Goal: Task Accomplishment & Management: Complete application form

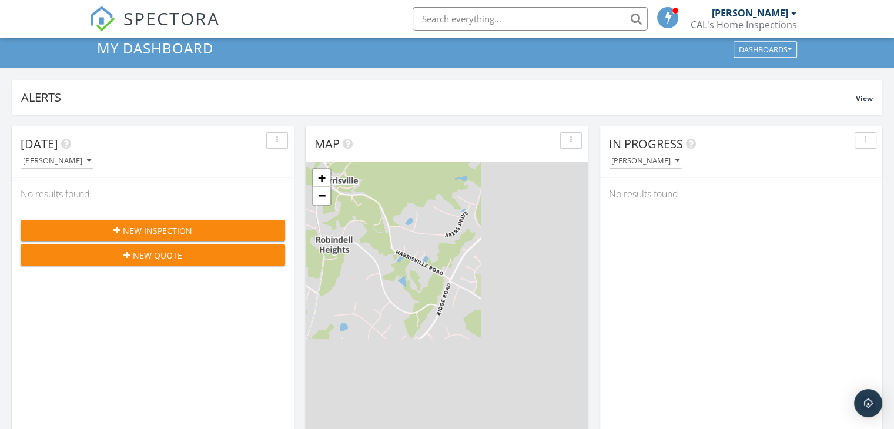
scroll to position [59, 0]
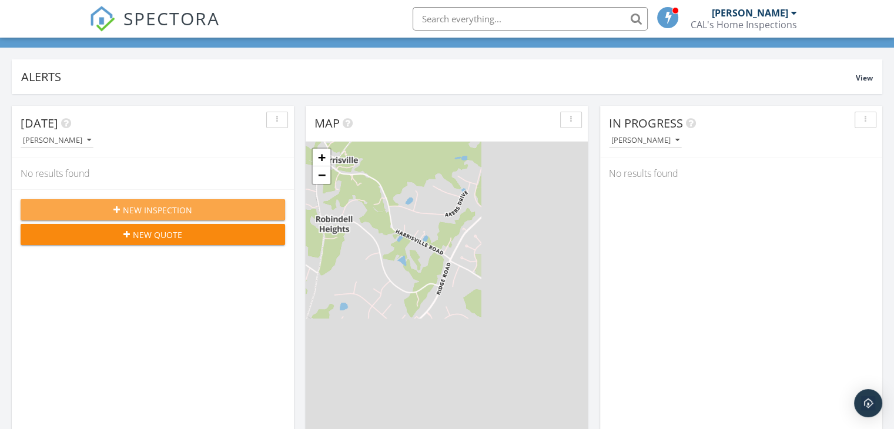
click at [163, 210] on span "New Inspection" at bounding box center [157, 210] width 69 height 12
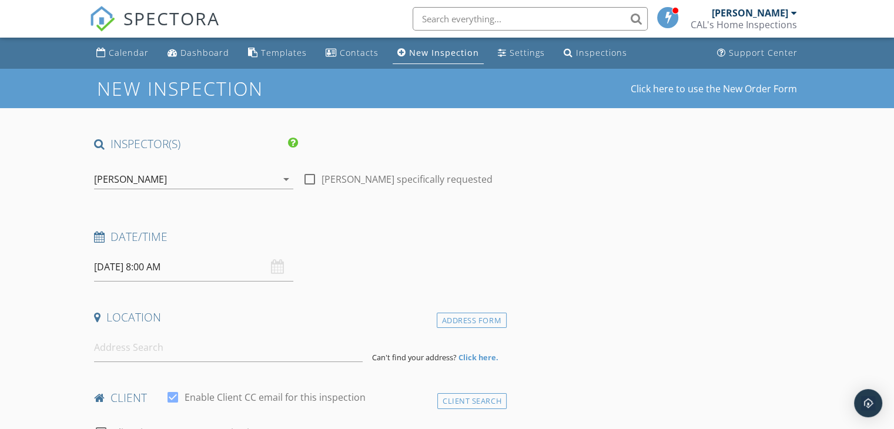
click at [283, 268] on div "[DATE] 8:00 AM" at bounding box center [193, 267] width 199 height 29
click at [230, 271] on input "[DATE] 8:00 AM" at bounding box center [193, 267] width 199 height 29
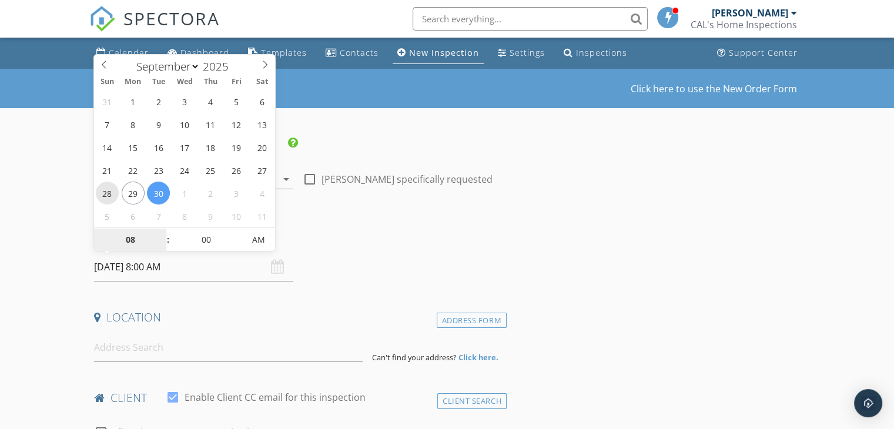
type input "[DATE] 8:00 AM"
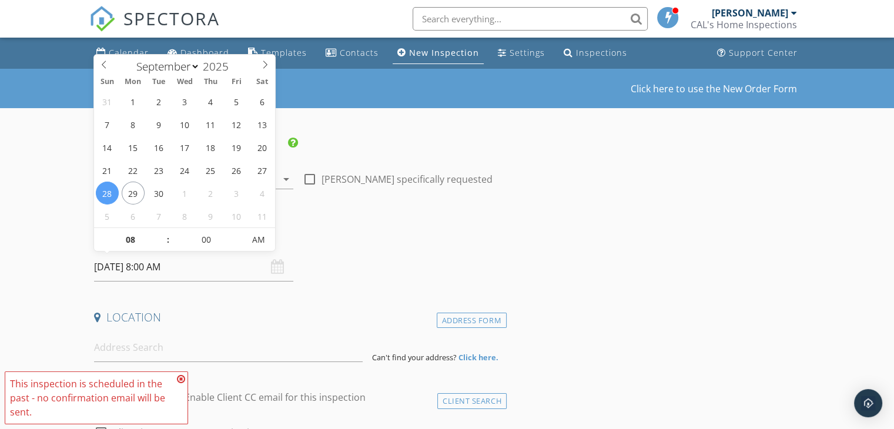
click at [192, 273] on input "[DATE] 8:00 AM" at bounding box center [193, 267] width 199 height 29
type input "09"
type input "[DATE] 9:00 AM"
click at [160, 233] on span at bounding box center [162, 234] width 8 height 12
type input "10"
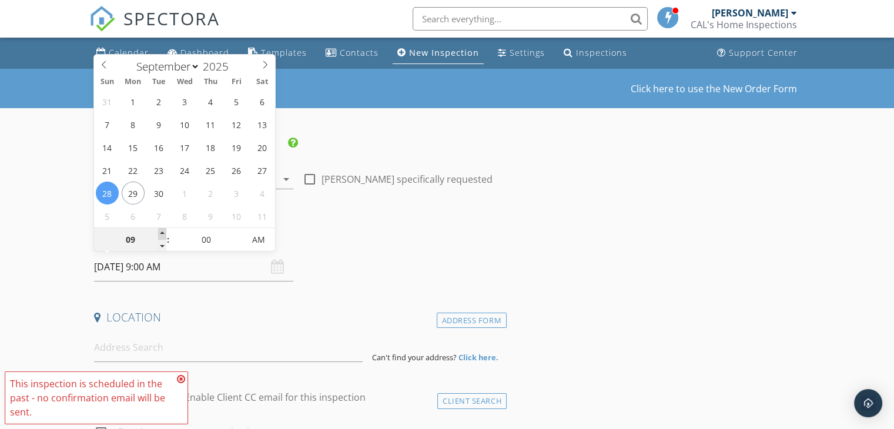
type input "[DATE] 10:00 AM"
click at [160, 233] on span at bounding box center [162, 234] width 8 height 12
type input "09"
type input "[DATE] 9:00 AM"
click at [159, 245] on span at bounding box center [162, 246] width 8 height 12
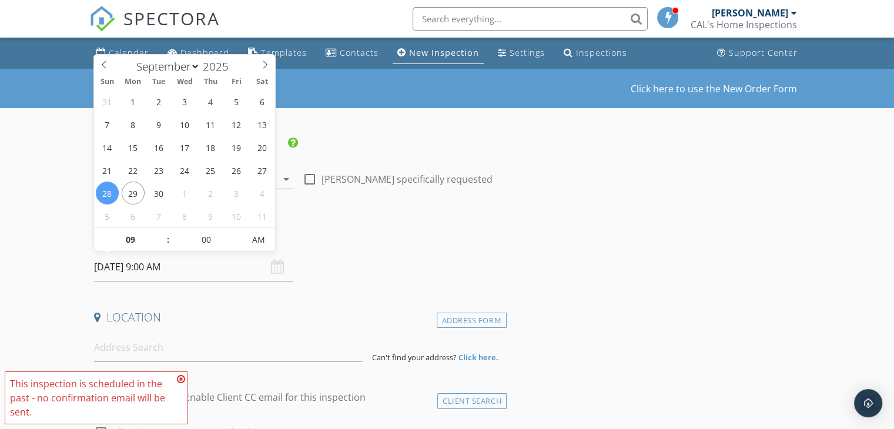
click at [334, 263] on div "Date/Time [DATE] 9:00 AM" at bounding box center [298, 255] width 418 height 52
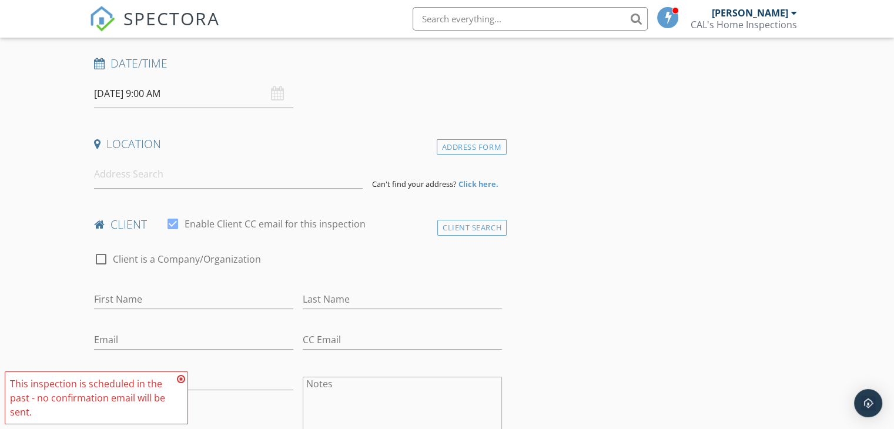
scroll to position [176, 0]
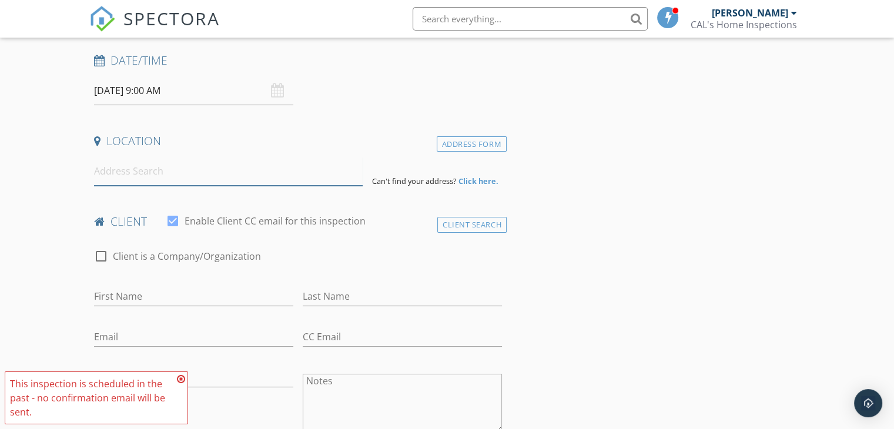
click at [156, 174] on input at bounding box center [228, 171] width 269 height 29
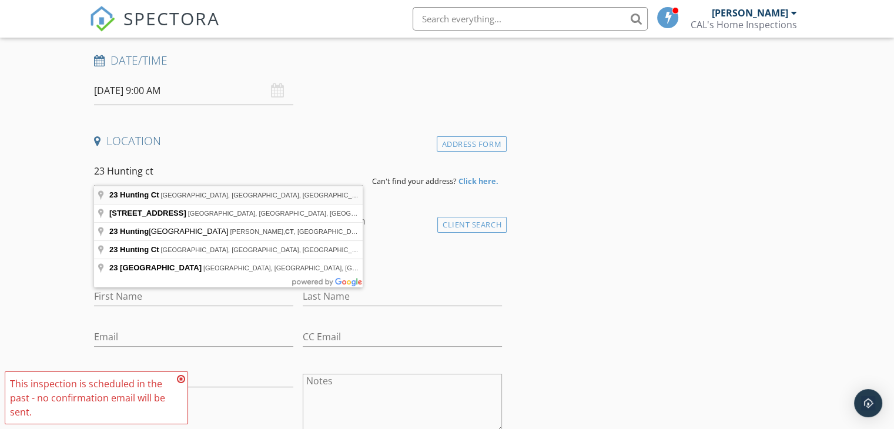
type input "[STREET_ADDRESS]"
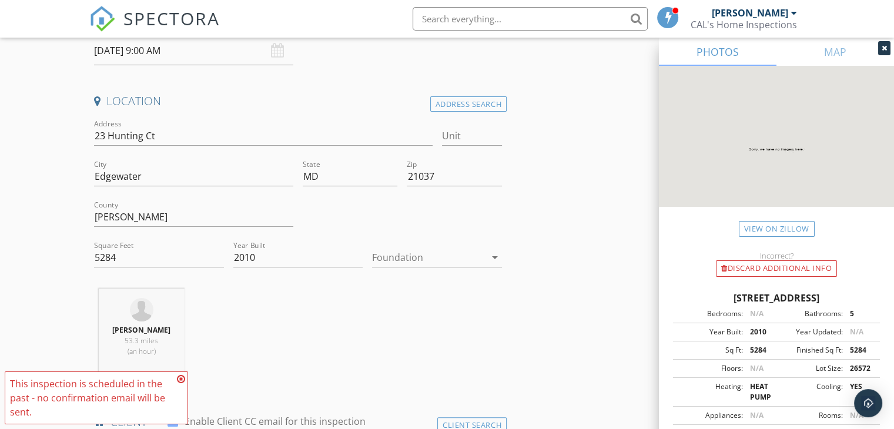
scroll to position [235, 0]
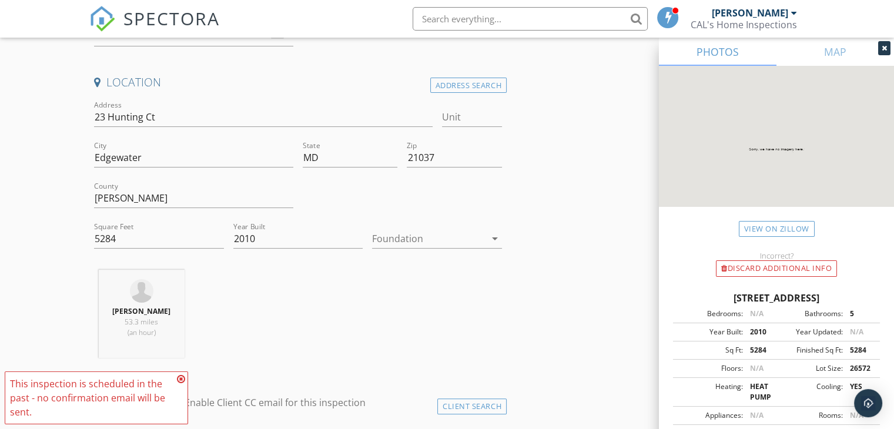
click at [489, 239] on icon "arrow_drop_down" at bounding box center [495, 239] width 14 height 14
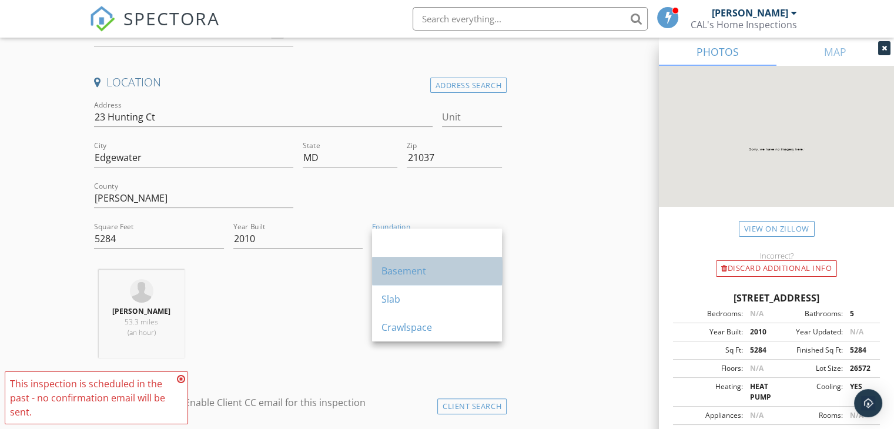
click at [400, 269] on div "Basement" at bounding box center [437, 271] width 111 height 14
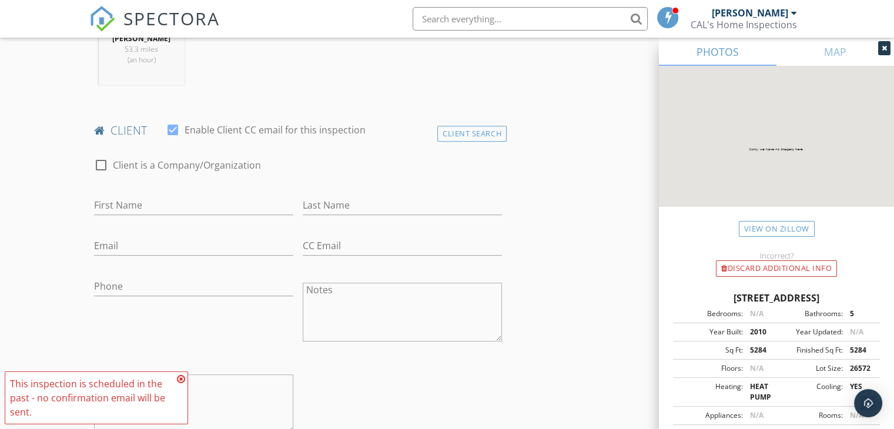
scroll to position [529, 0]
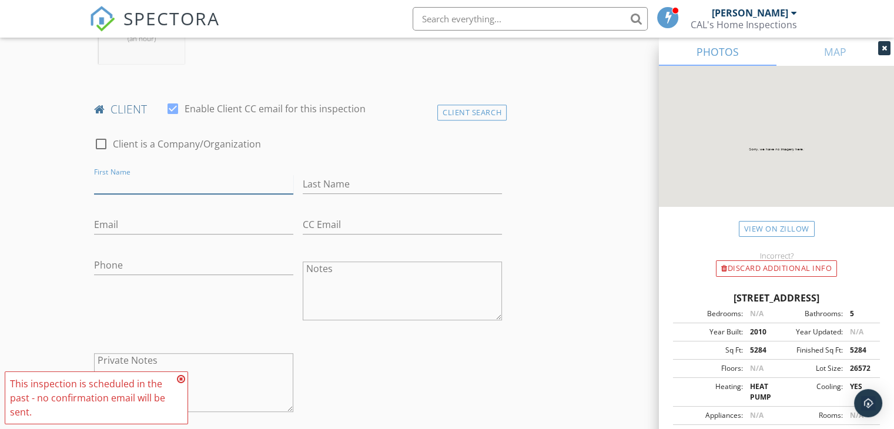
click at [189, 185] on input "First Name" at bounding box center [193, 184] width 199 height 19
paste input "[PERSON_NAME] & [PERSON_NAME]"
drag, startPoint x: 169, startPoint y: 189, endPoint x: 146, endPoint y: 184, distance: 24.1
click at [146, 184] on input "[PERSON_NAME] & [PERSON_NAME]" at bounding box center [193, 184] width 199 height 19
type input "[PERSON_NAME] & [PERSON_NAME]"
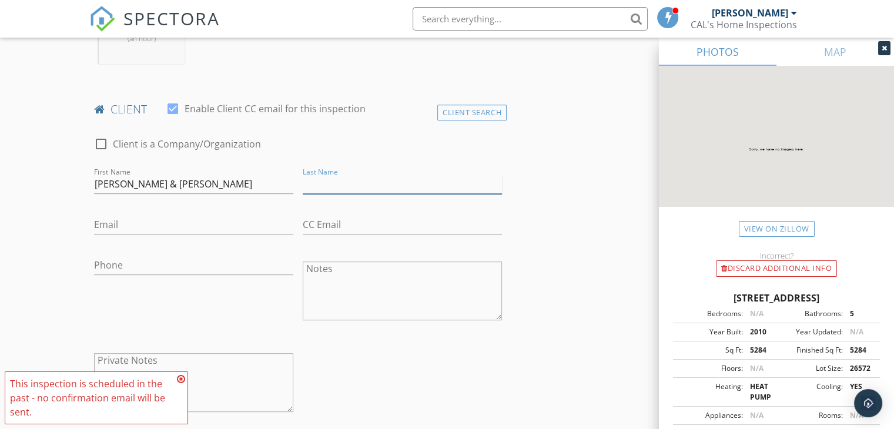
click at [378, 186] on input "Last Name" at bounding box center [402, 184] width 199 height 19
paste input "Long"
type input "Long"
click at [172, 218] on input "Email" at bounding box center [193, 224] width 199 height 19
paste input "[EMAIL_ADDRESS][DOMAIN_NAME]"
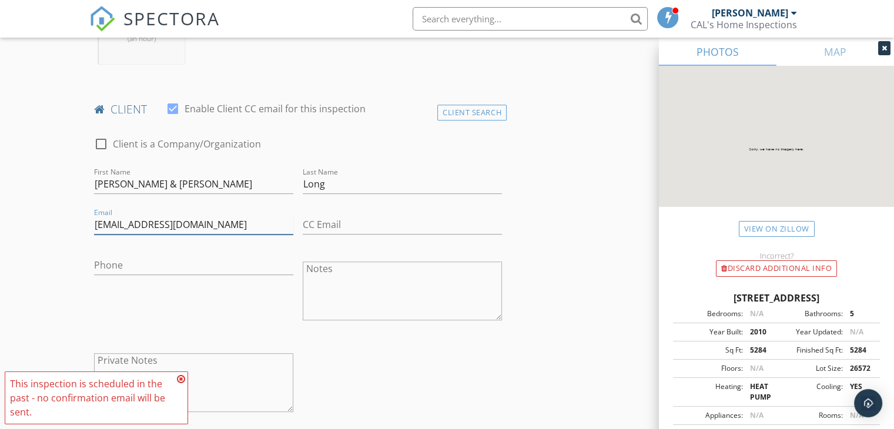
type input "[EMAIL_ADDRESS][DOMAIN_NAME]"
click at [339, 233] on div "CC Email" at bounding box center [402, 230] width 199 height 31
click at [340, 229] on input "CC Email" at bounding box center [402, 224] width 199 height 19
paste input "[PERSON_NAME][EMAIL_ADDRESS][DOMAIN_NAME]"
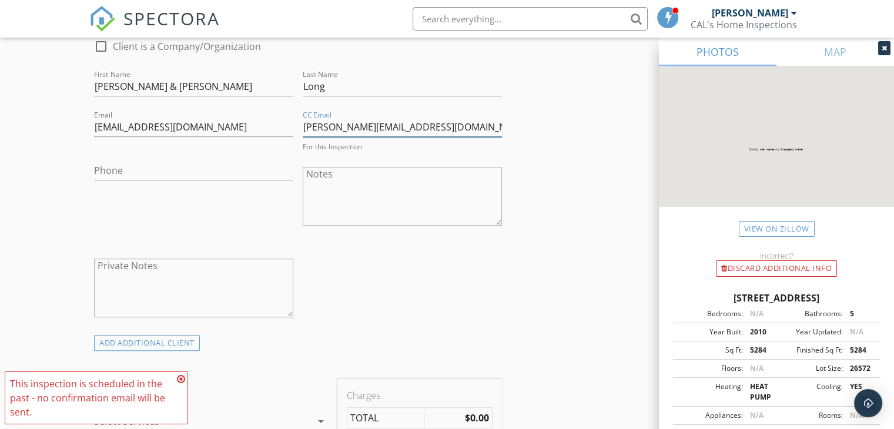
scroll to position [647, 0]
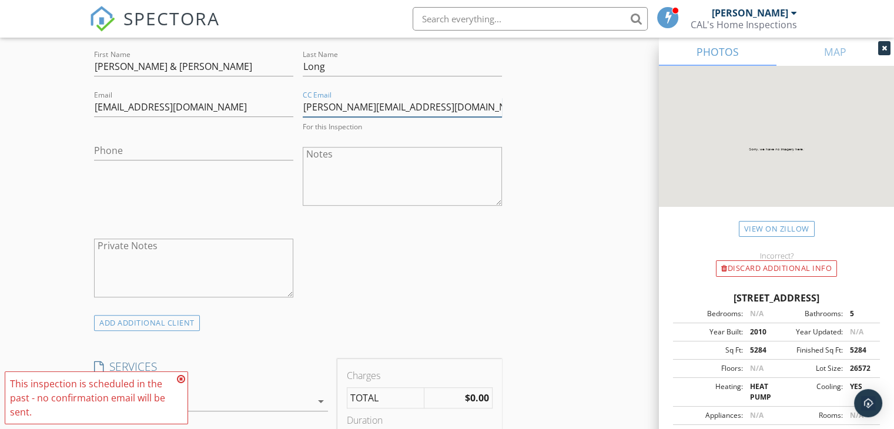
type input "[PERSON_NAME][EMAIL_ADDRESS][DOMAIN_NAME]"
click at [153, 150] on input "Phone" at bounding box center [193, 150] width 199 height 19
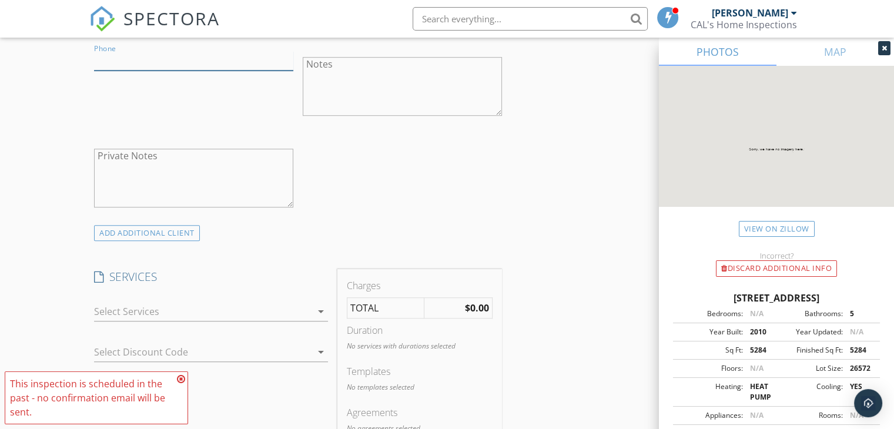
scroll to position [764, 0]
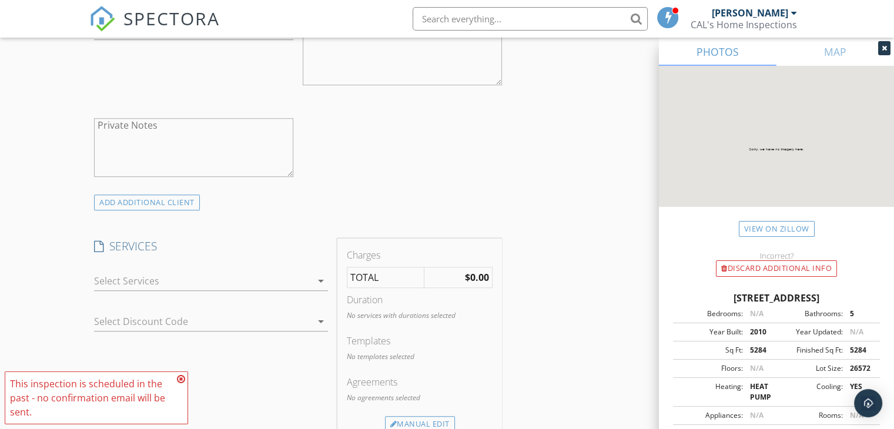
click at [193, 278] on div at bounding box center [203, 281] width 218 height 19
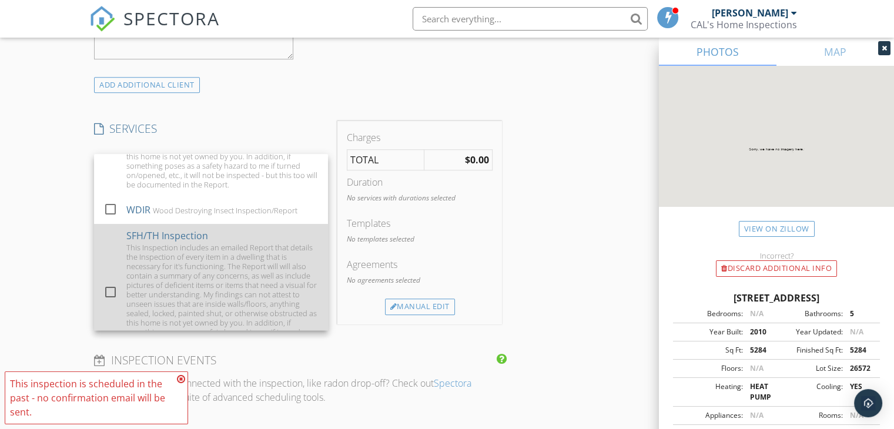
scroll to position [118, 0]
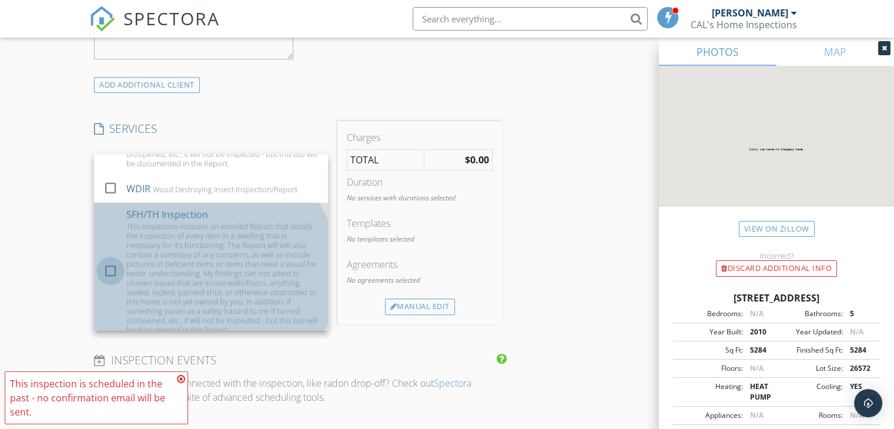
click at [109, 266] on div at bounding box center [111, 271] width 20 height 20
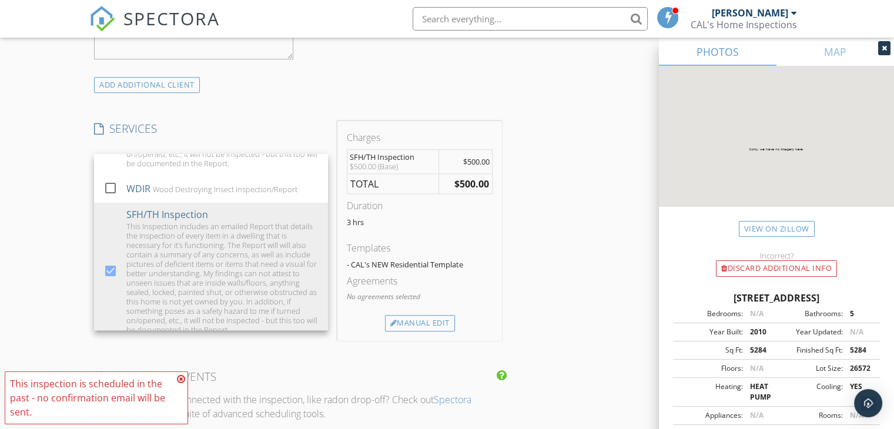
click at [249, 85] on div "ADD ADDITIONAL client" at bounding box center [298, 85] width 418 height 16
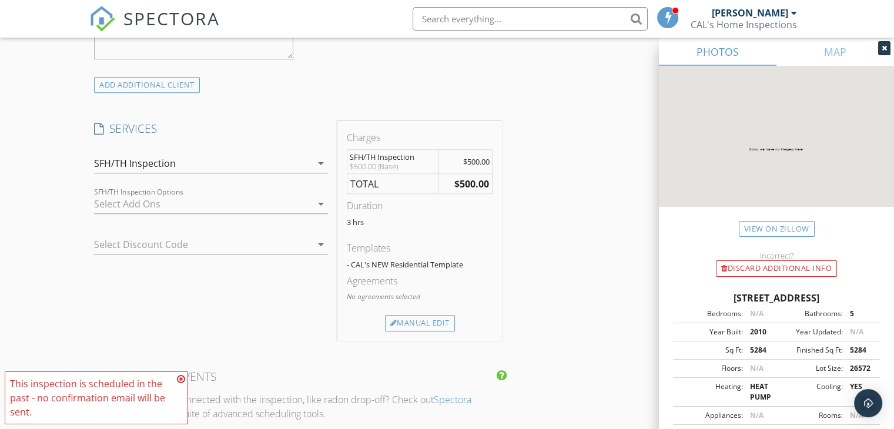
click at [316, 202] on icon "arrow_drop_down" at bounding box center [321, 204] width 14 height 14
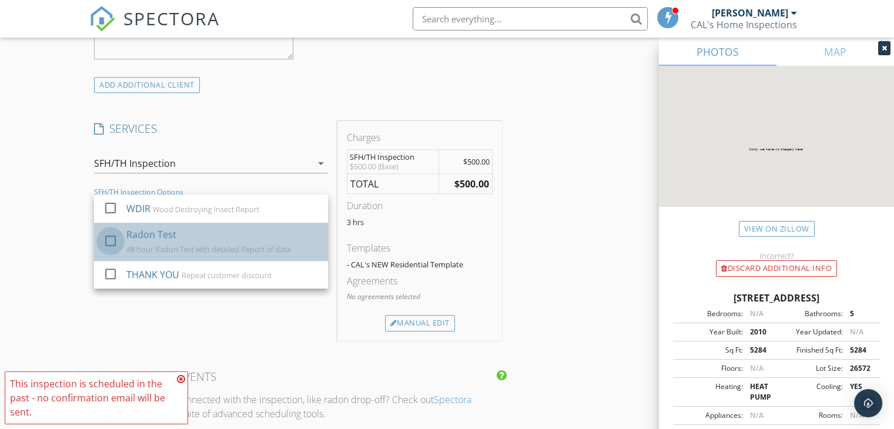
click at [102, 239] on div at bounding box center [111, 241] width 20 height 20
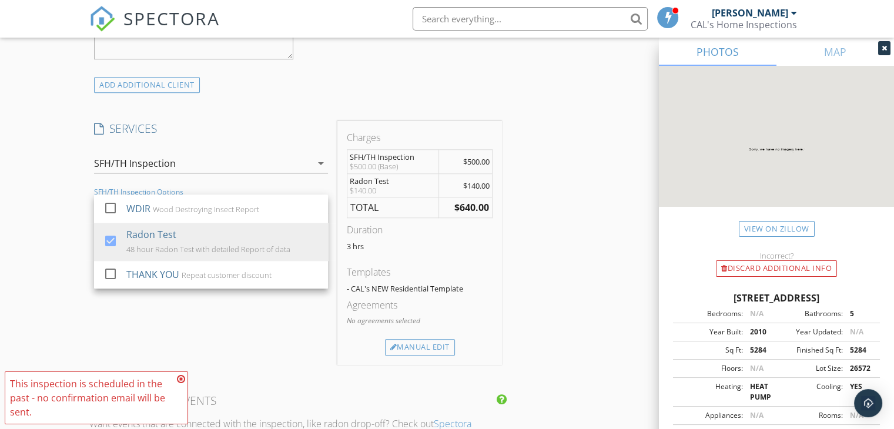
click at [336, 115] on div "INSPECTOR(S) check_box [PERSON_NAME] PRIMARY [PERSON_NAME] arrow_drop_down chec…" at bounding box center [298, 250] width 418 height 1992
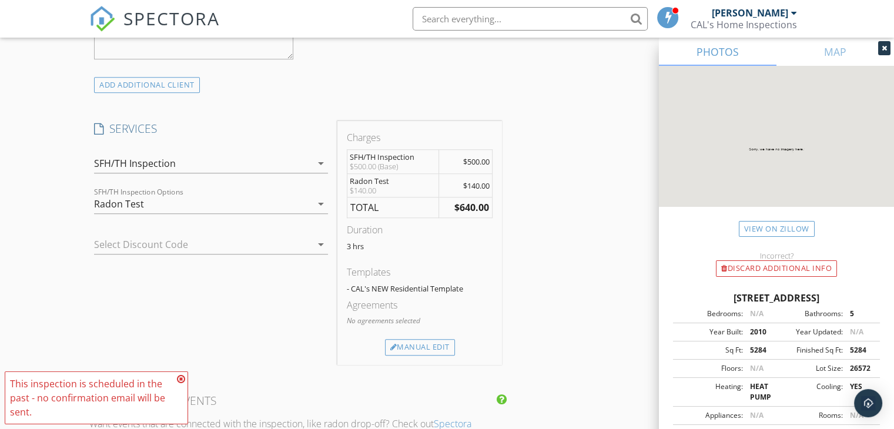
click at [479, 161] on span "$500.00" at bounding box center [476, 161] width 26 height 11
click at [419, 346] on div "Manual Edit" at bounding box center [420, 347] width 70 height 16
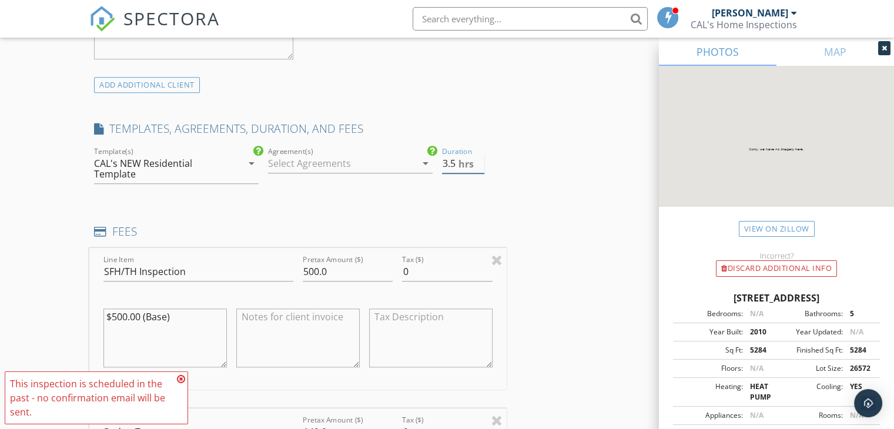
click at [480, 158] on input "3.5" at bounding box center [463, 163] width 42 height 19
type input "4"
click at [480, 158] on input "4" at bounding box center [463, 163] width 42 height 19
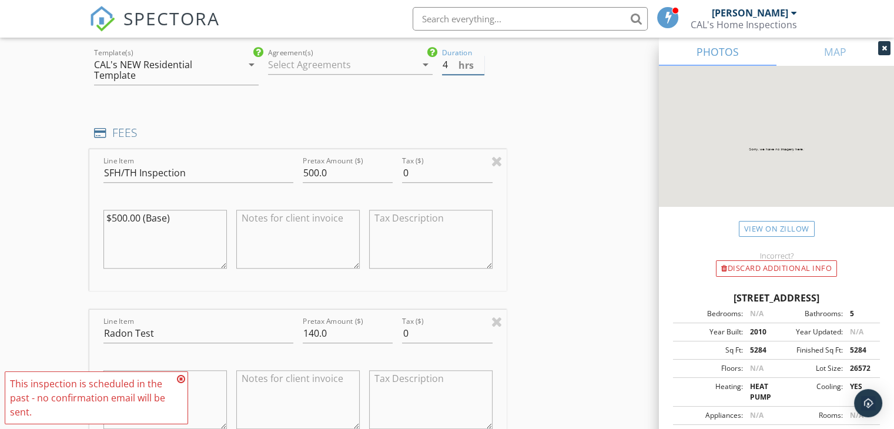
scroll to position [1000, 0]
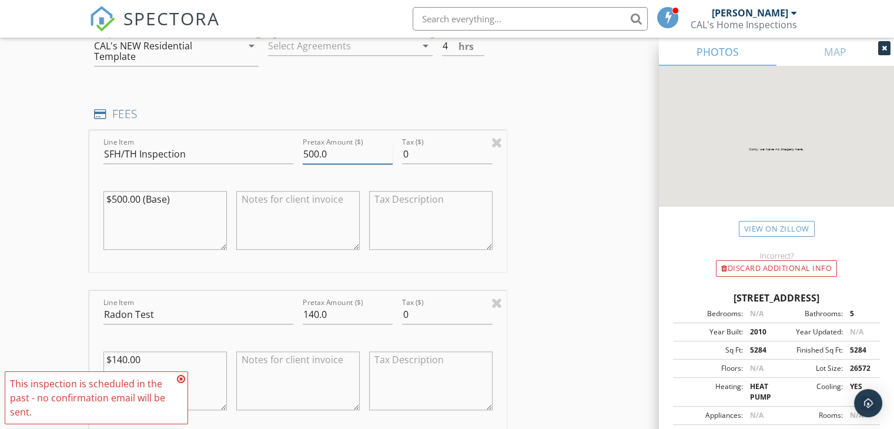
click at [315, 153] on input "500.0" at bounding box center [348, 154] width 90 height 19
type input "985"
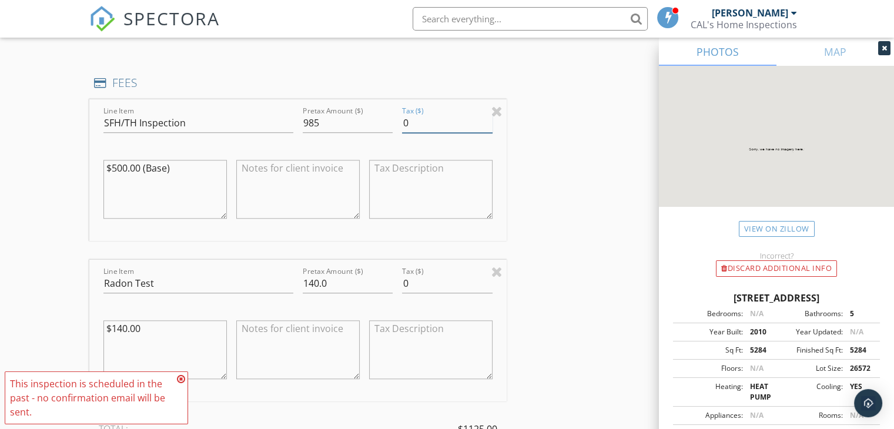
scroll to position [1059, 0]
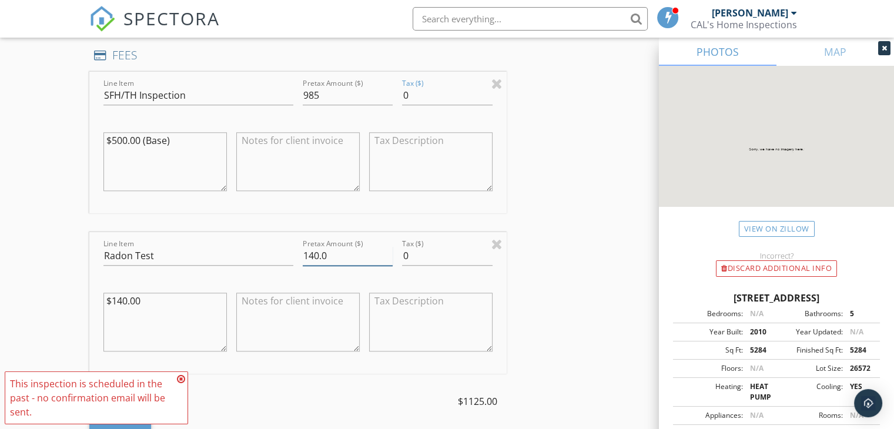
click at [322, 257] on input "140.0" at bounding box center [348, 255] width 90 height 19
type input "175"
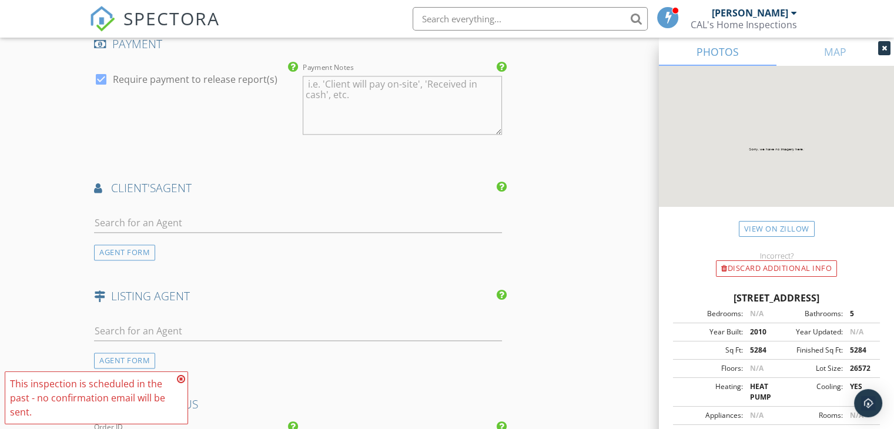
scroll to position [1588, 0]
click at [197, 217] on input "text" at bounding box center [298, 222] width 408 height 19
type input "Mark"
click at [161, 252] on div "The Sky Group" at bounding box center [164, 255] width 73 height 9
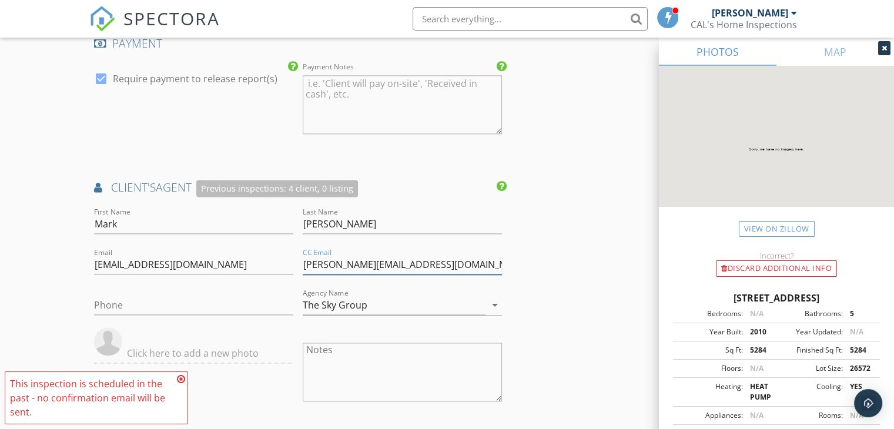
drag, startPoint x: 433, startPoint y: 259, endPoint x: 275, endPoint y: 256, distance: 158.8
click at [275, 256] on div "First Name [PERSON_NAME] Last Name [PERSON_NAME] Email [EMAIL_ADDRESS][DOMAIN_N…" at bounding box center [298, 358] width 418 height 306
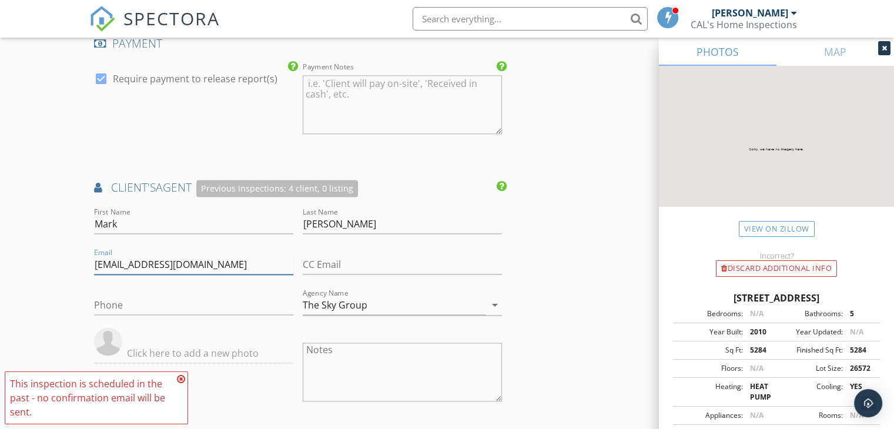
drag, startPoint x: 221, startPoint y: 268, endPoint x: 85, endPoint y: 260, distance: 136.6
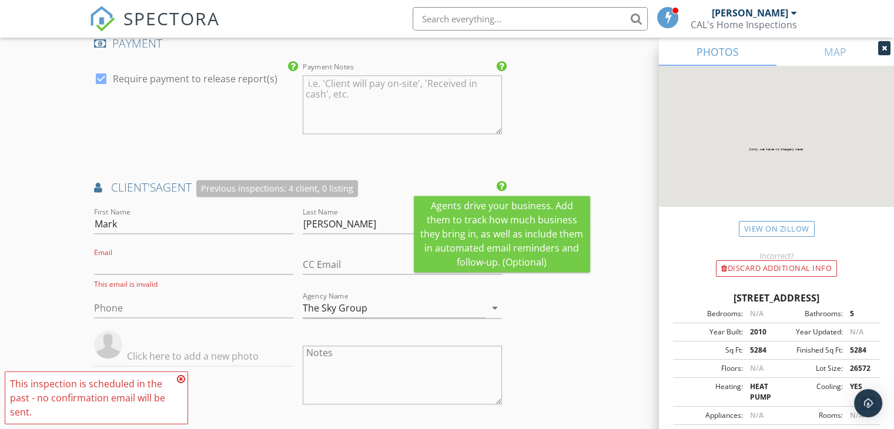
click at [502, 187] on icon at bounding box center [502, 187] width 10 height 12
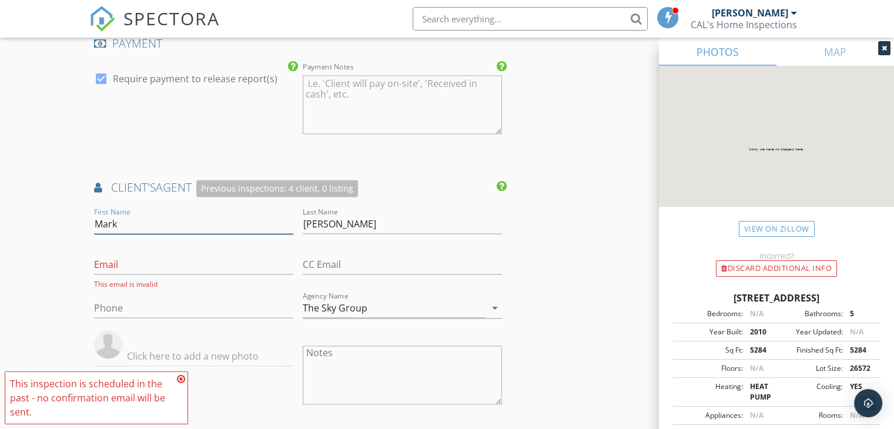
click at [237, 221] on input "Mark" at bounding box center [193, 224] width 199 height 19
click at [159, 264] on input "Email" at bounding box center [193, 264] width 199 height 19
paste input "[EMAIL_ADDRESS][DOMAIN_NAME]"
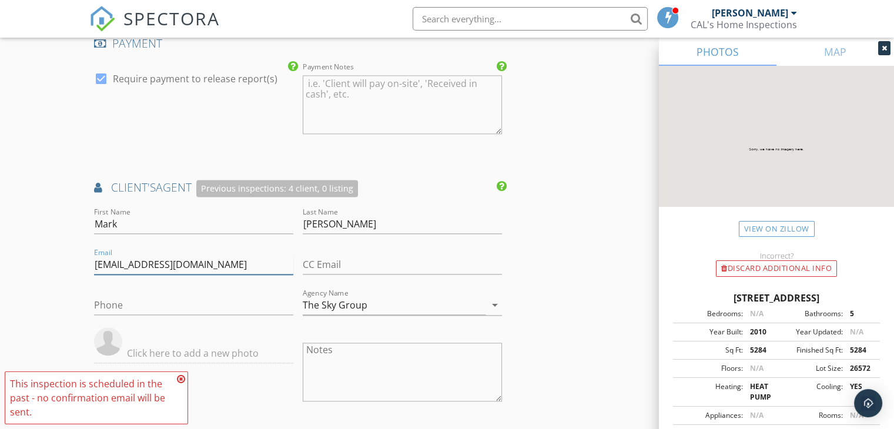
type input "[EMAIL_ADDRESS][DOMAIN_NAME]"
click at [498, 305] on icon "arrow_drop_down" at bounding box center [495, 305] width 14 height 14
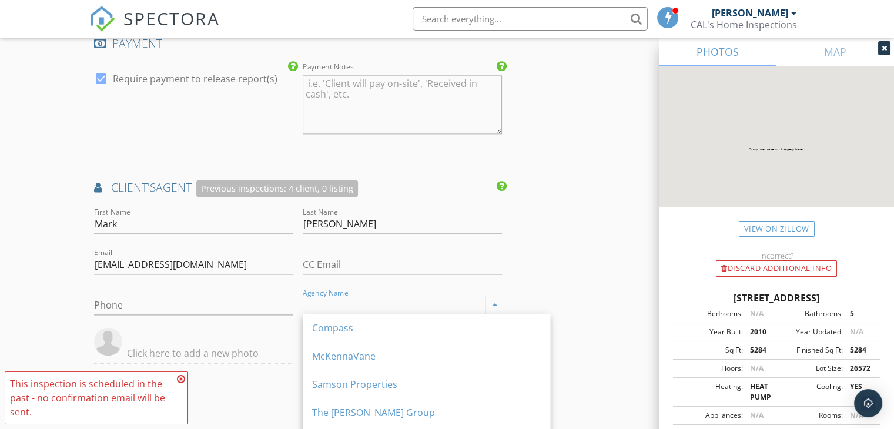
paste input "[PERSON_NAME] Properties"
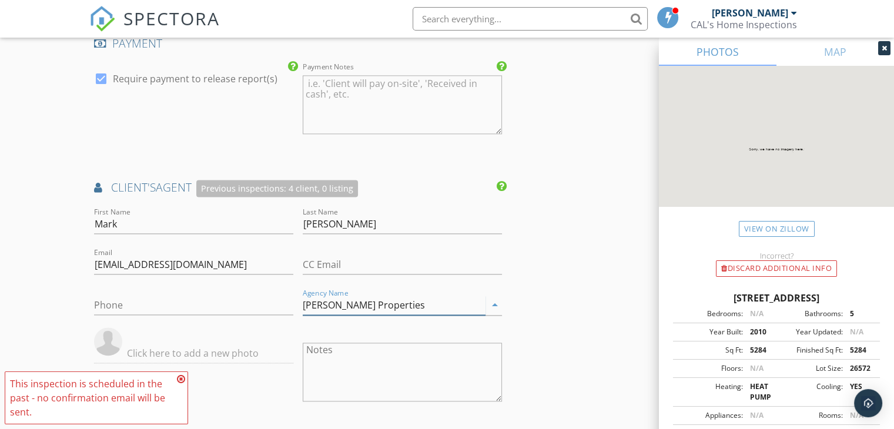
type input "[PERSON_NAME] Properties"
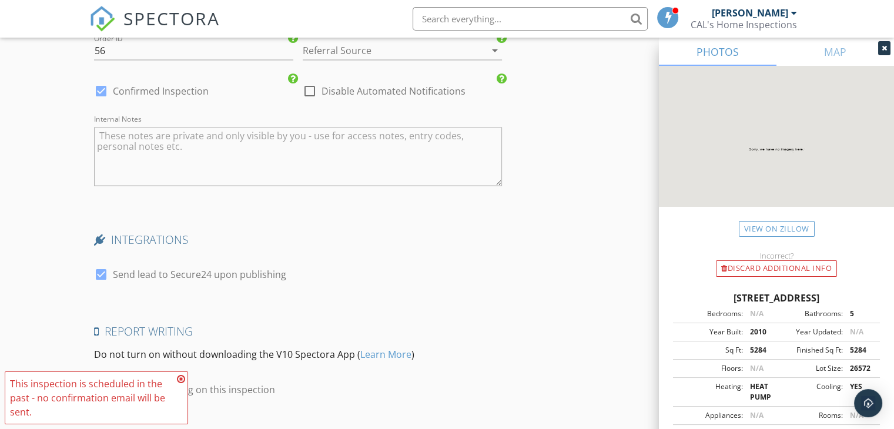
scroll to position [2319, 0]
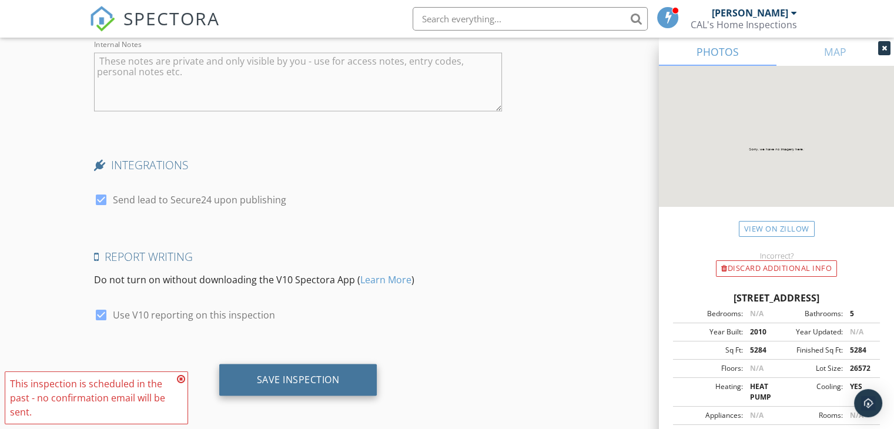
click at [313, 378] on div "Save Inspection" at bounding box center [298, 380] width 83 height 12
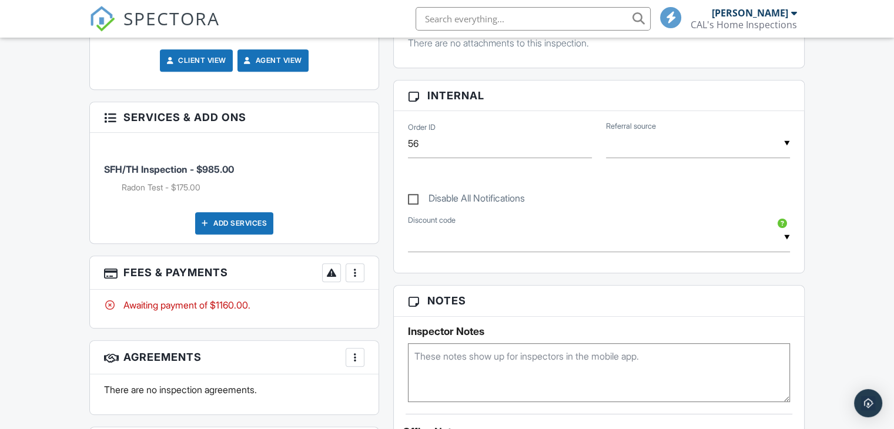
scroll to position [588, 0]
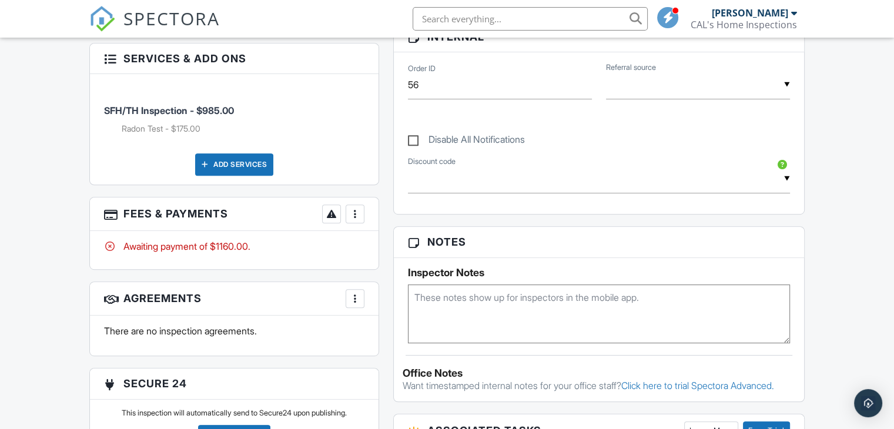
click at [350, 213] on div at bounding box center [355, 214] width 12 height 12
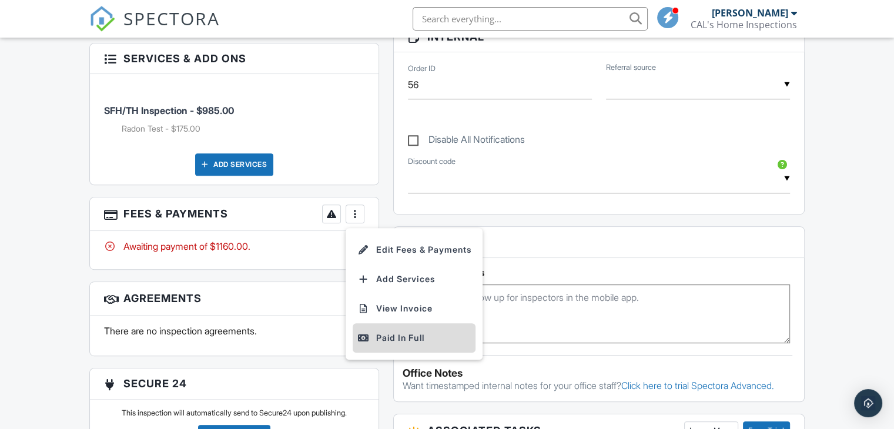
click at [395, 339] on div "Paid In Full" at bounding box center [414, 338] width 113 height 14
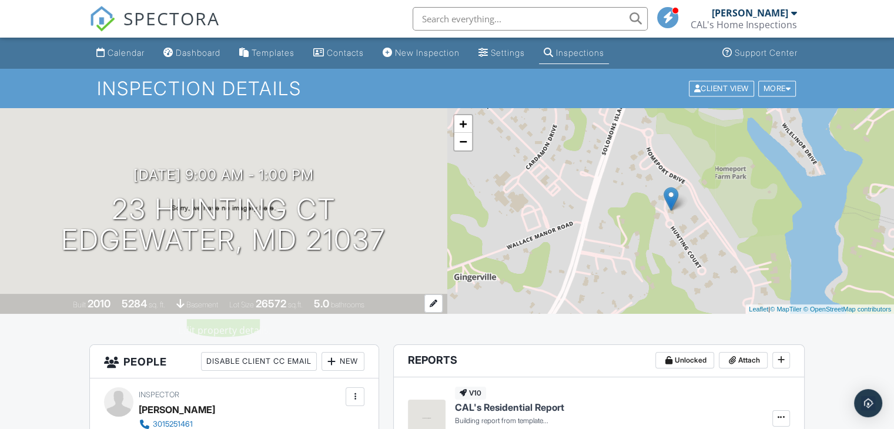
click at [374, 312] on div "Built 2010 5284 sq. ft. basement Lot Size 26572 sq.ft. 5.0 bathrooms" at bounding box center [224, 304] width 448 height 21
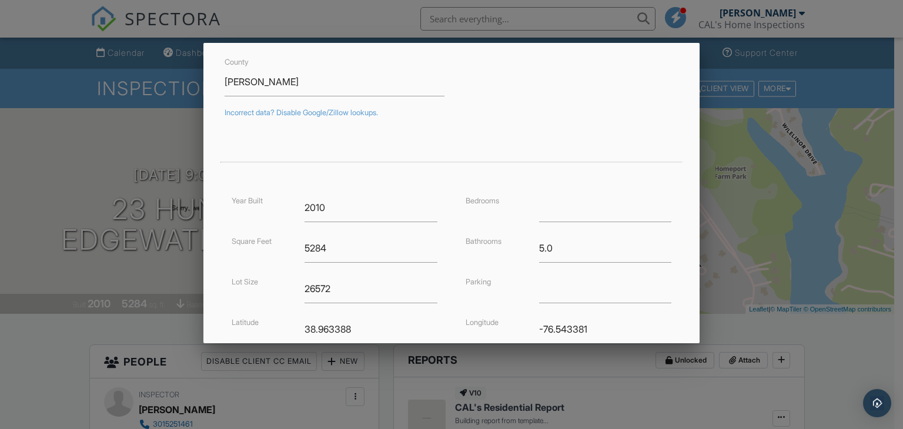
scroll to position [176, 0]
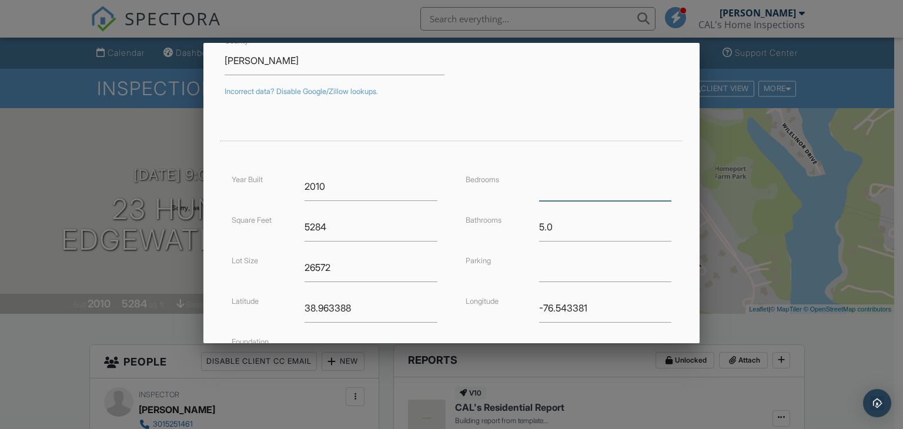
click at [553, 189] on input "number" at bounding box center [605, 186] width 133 height 29
click at [660, 182] on input "1" at bounding box center [605, 186] width 133 height 29
click at [660, 182] on input "2" at bounding box center [605, 186] width 133 height 29
click at [660, 182] on input "3" at bounding box center [605, 186] width 133 height 29
type input "4"
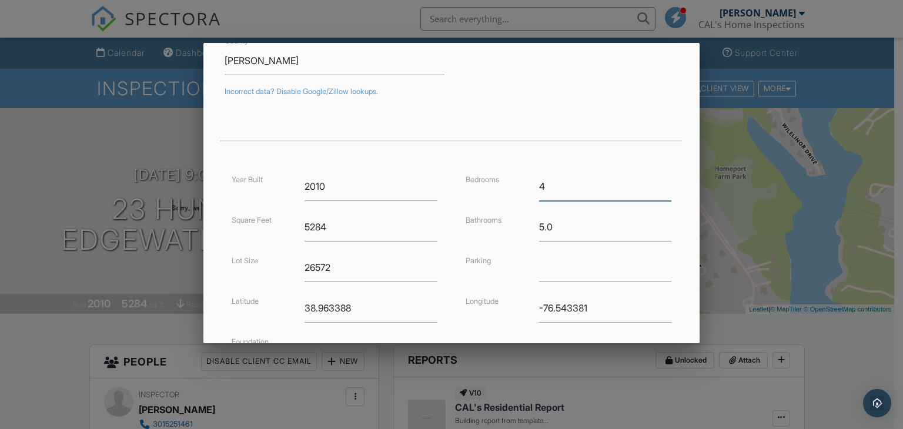
click at [660, 182] on input "4" at bounding box center [605, 186] width 133 height 29
click at [567, 268] on input "text" at bounding box center [605, 267] width 133 height 29
type input "Garage"
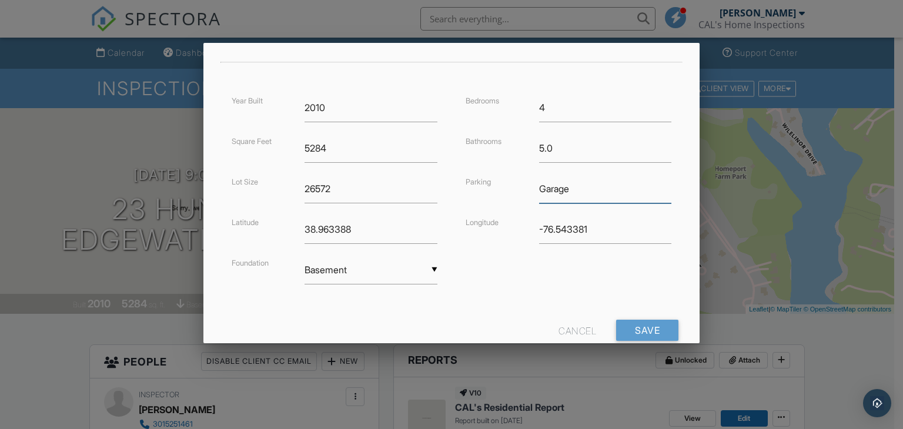
scroll to position [286, 0]
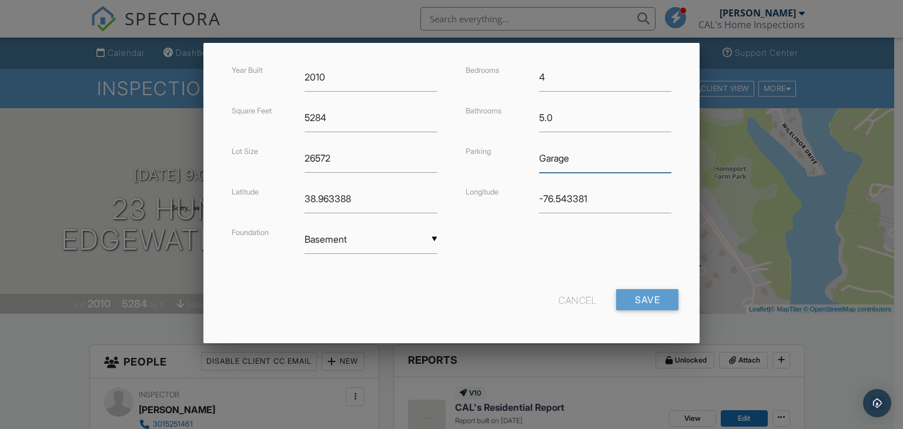
click at [595, 153] on input "Garage" at bounding box center [605, 158] width 133 height 29
click at [559, 156] on input "Garage" at bounding box center [605, 158] width 133 height 29
click at [575, 155] on input "Garage" at bounding box center [605, 158] width 133 height 29
drag, startPoint x: 344, startPoint y: 161, endPoint x: 252, endPoint y: 156, distance: 92.5
click at [252, 156] on div "Lot Size 26572" at bounding box center [335, 158] width 220 height 29
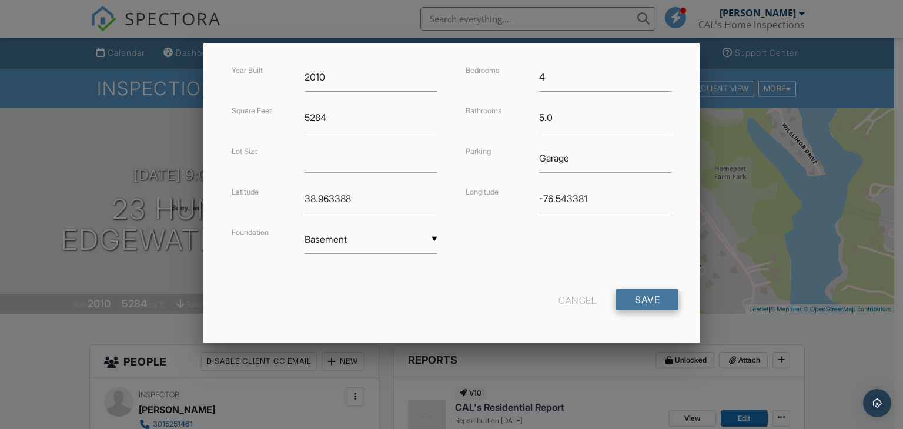
click at [641, 299] on input "Save" at bounding box center [647, 299] width 62 height 21
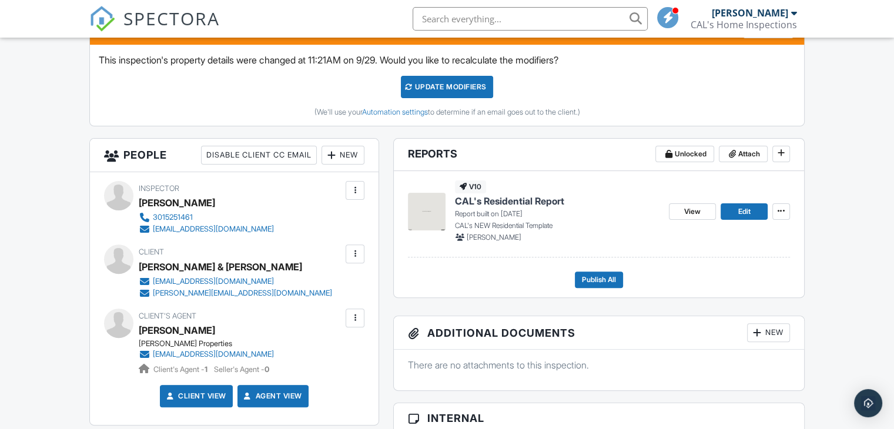
scroll to position [353, 0]
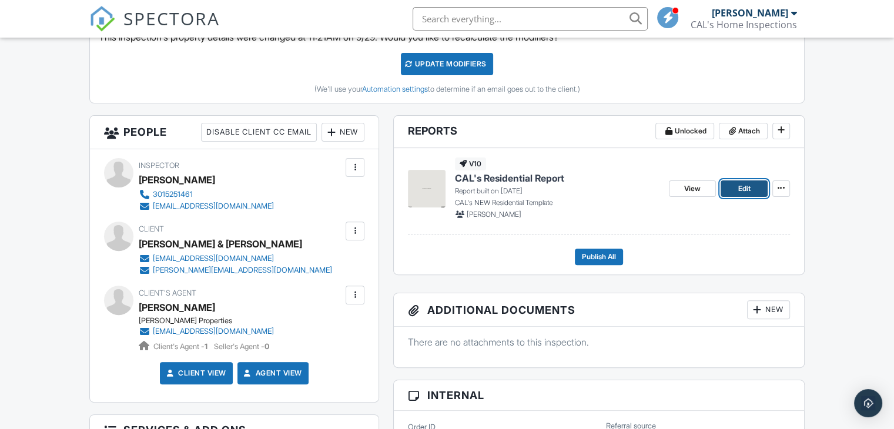
click at [742, 189] on span "Edit" at bounding box center [744, 189] width 12 height 12
